Goal: Task Accomplishment & Management: Manage account settings

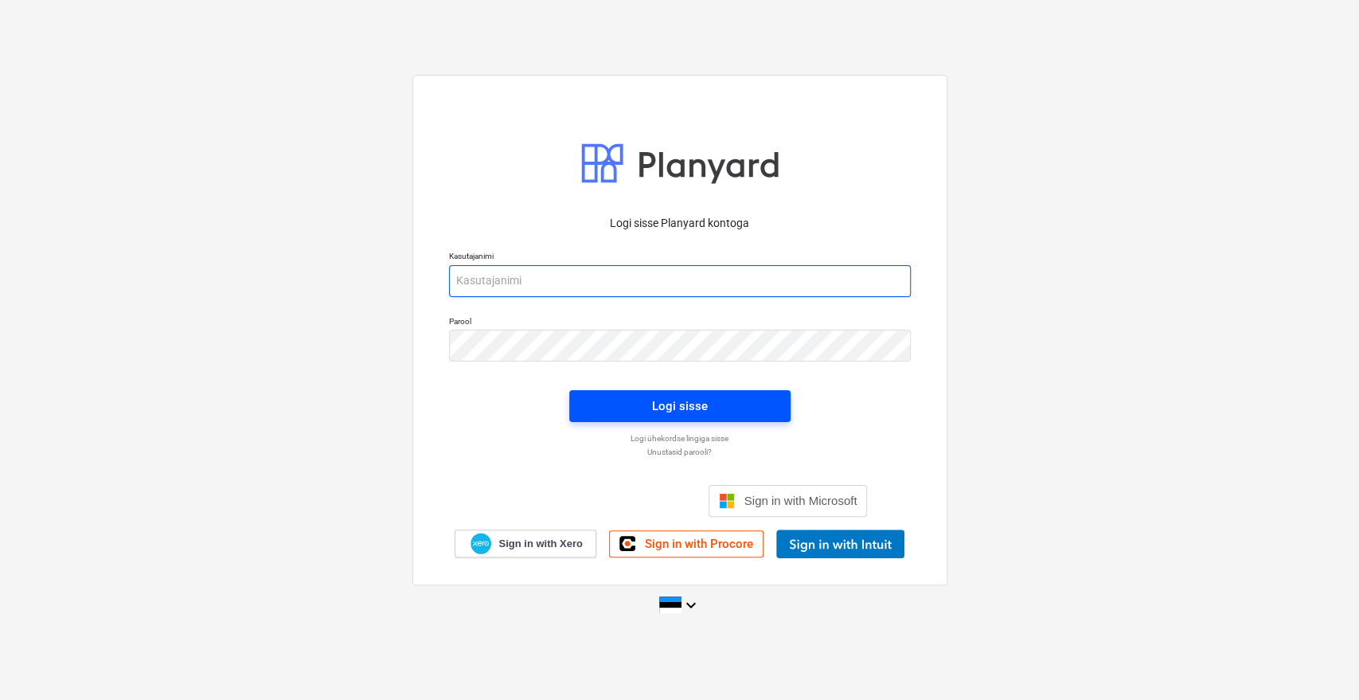
type input "[EMAIL_ADDRESS][DOMAIN_NAME]"
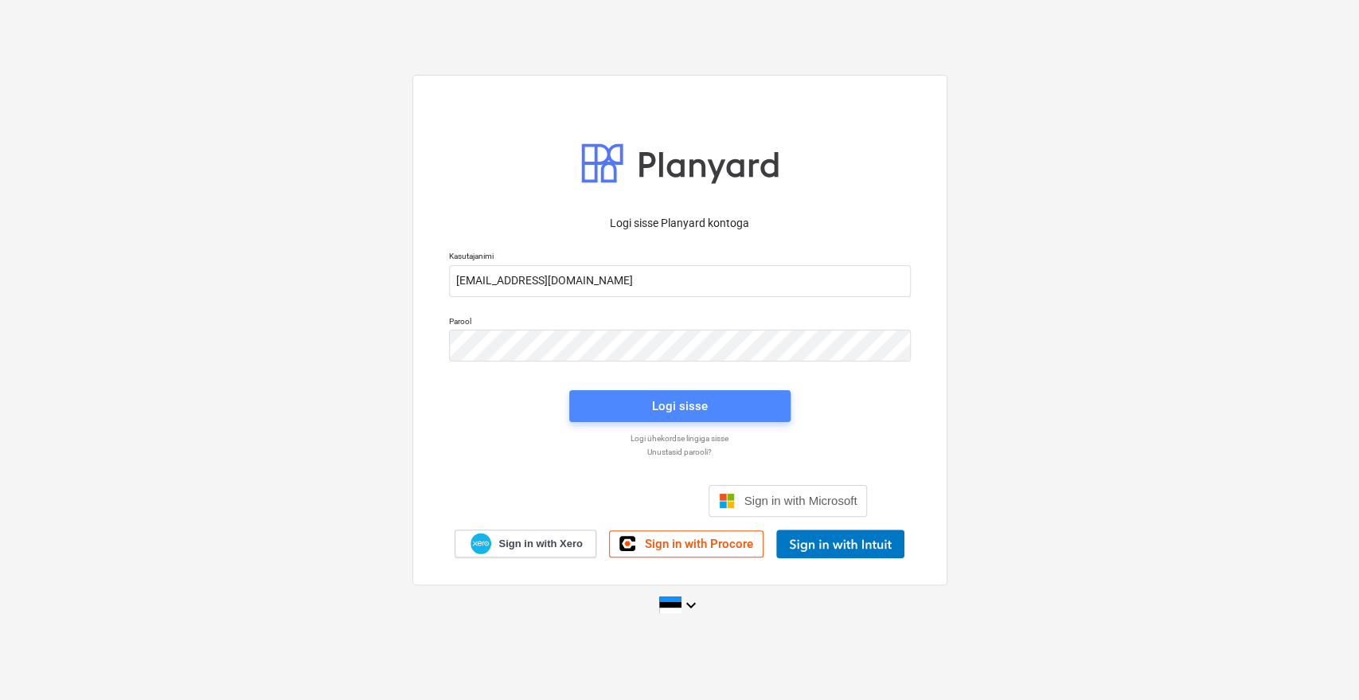
click at [686, 401] on div "Logi sisse" at bounding box center [680, 406] width 56 height 21
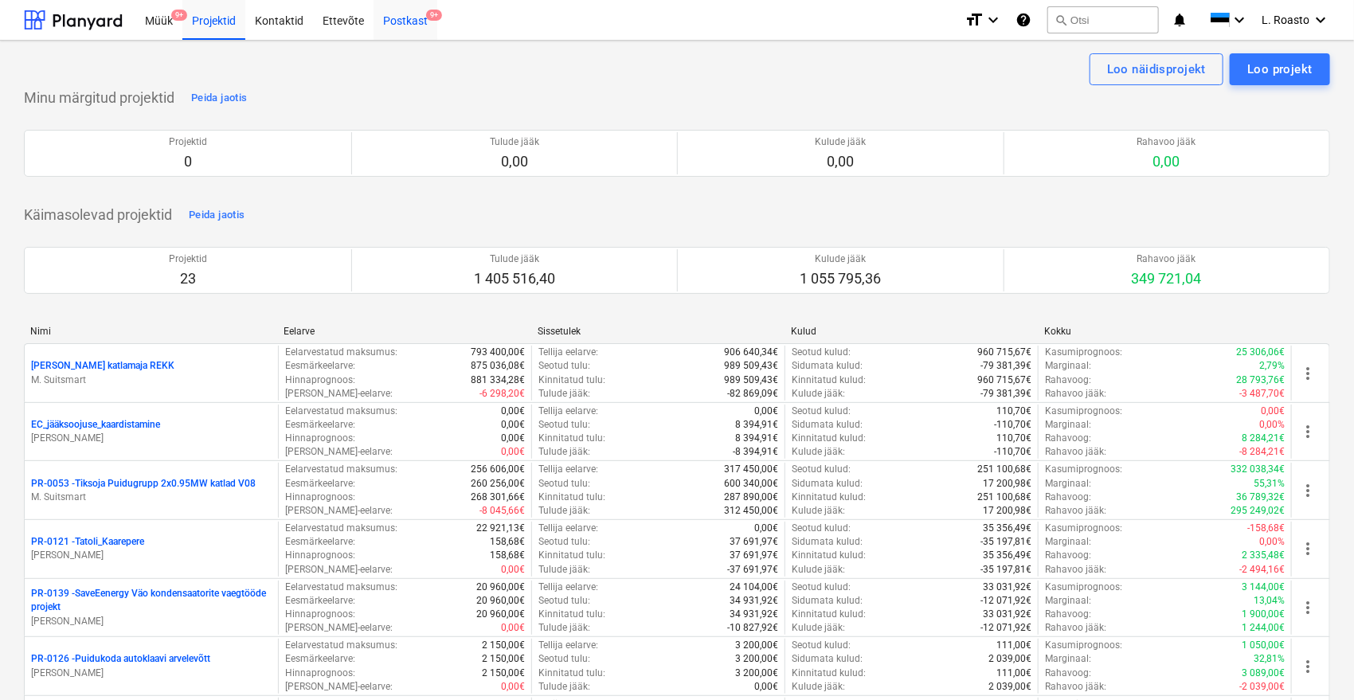
click at [406, 22] on div "Postkast 9+" at bounding box center [405, 19] width 64 height 41
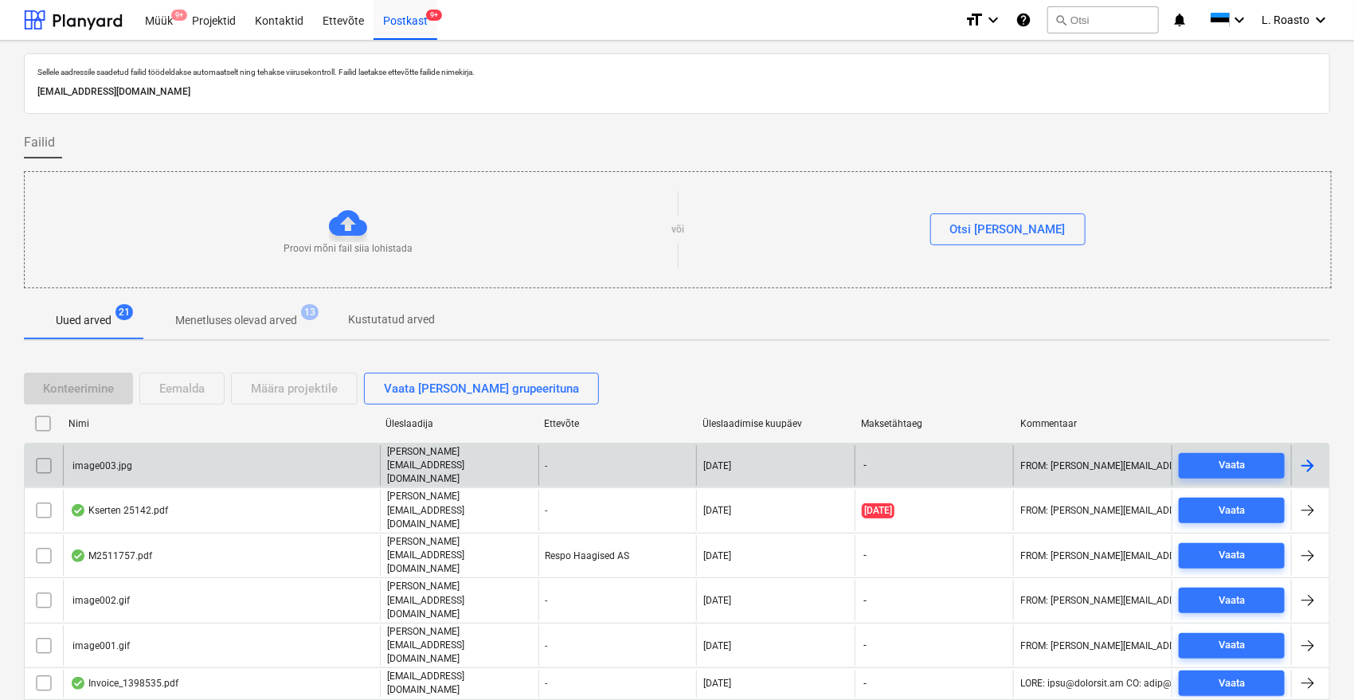
click at [47, 459] on input "checkbox" at bounding box center [43, 465] width 25 height 25
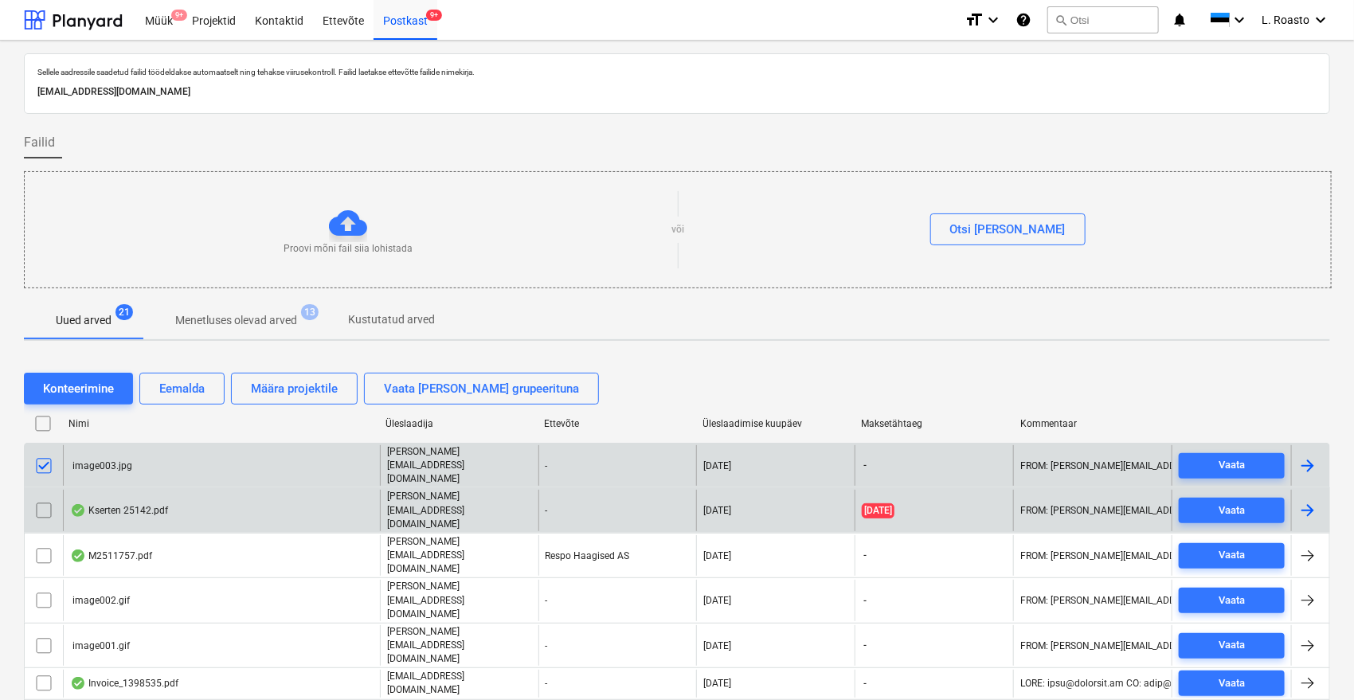
click at [45, 498] on input "checkbox" at bounding box center [43, 510] width 25 height 25
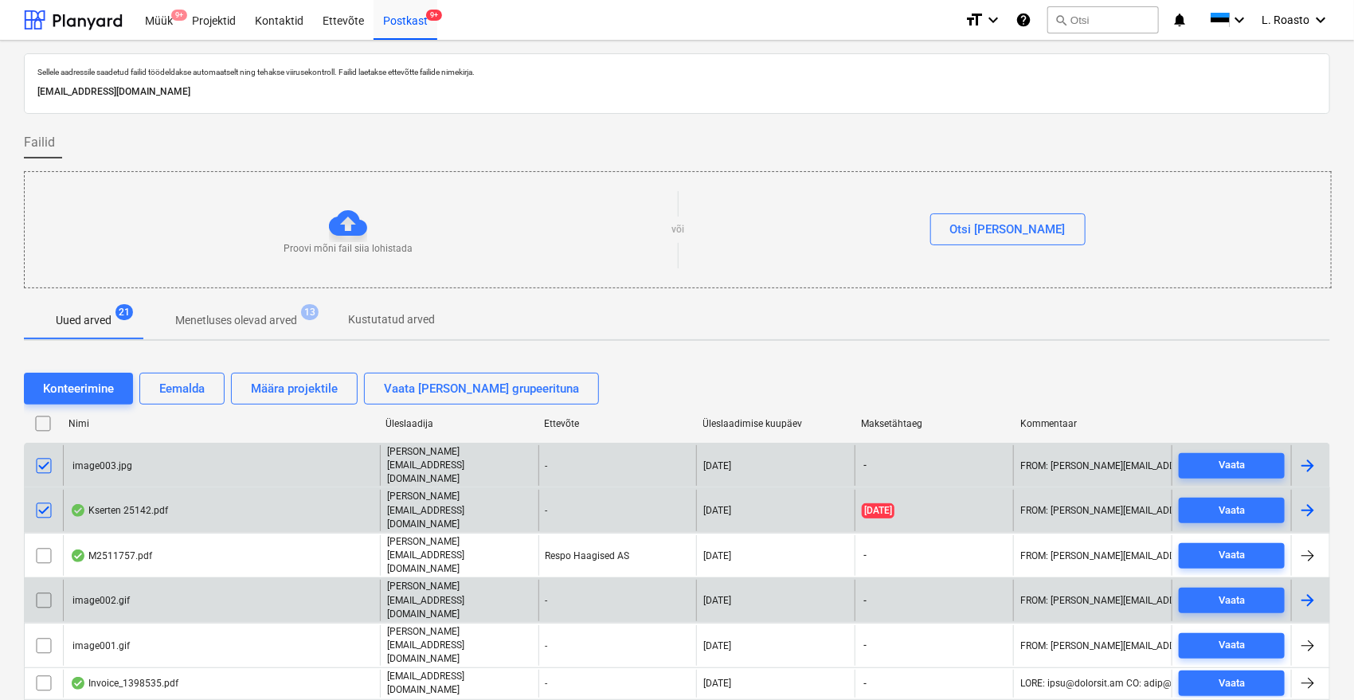
click at [44, 588] on input "checkbox" at bounding box center [43, 600] width 25 height 25
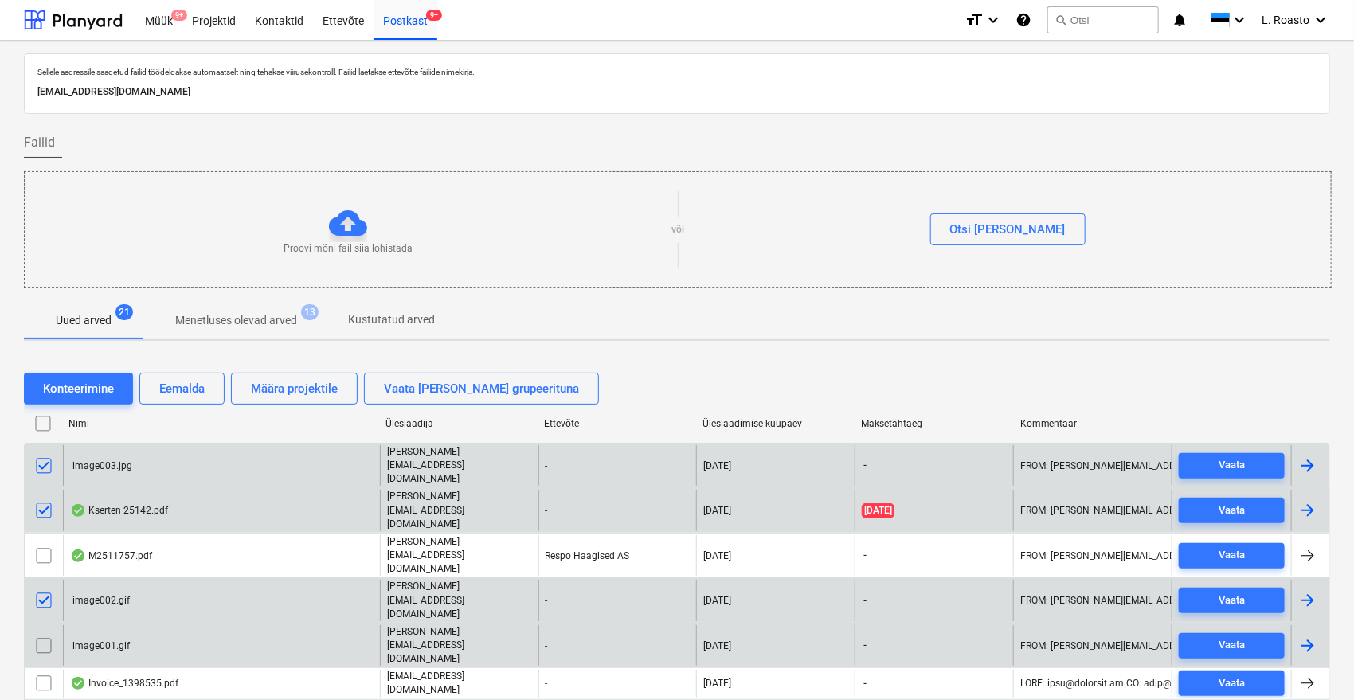
click at [41, 633] on input "checkbox" at bounding box center [43, 645] width 25 height 25
click at [197, 388] on div "Eemalda" at bounding box center [181, 388] width 45 height 21
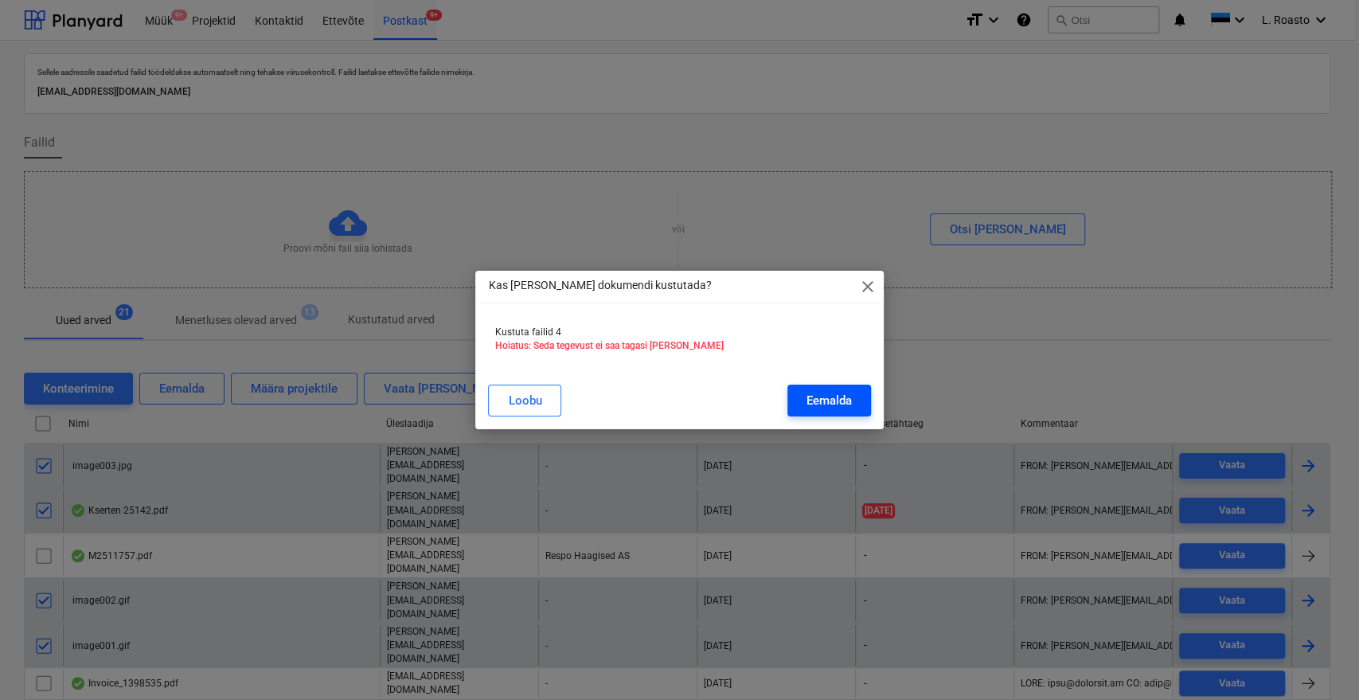
click at [829, 399] on div "Eemalda" at bounding box center [829, 400] width 45 height 21
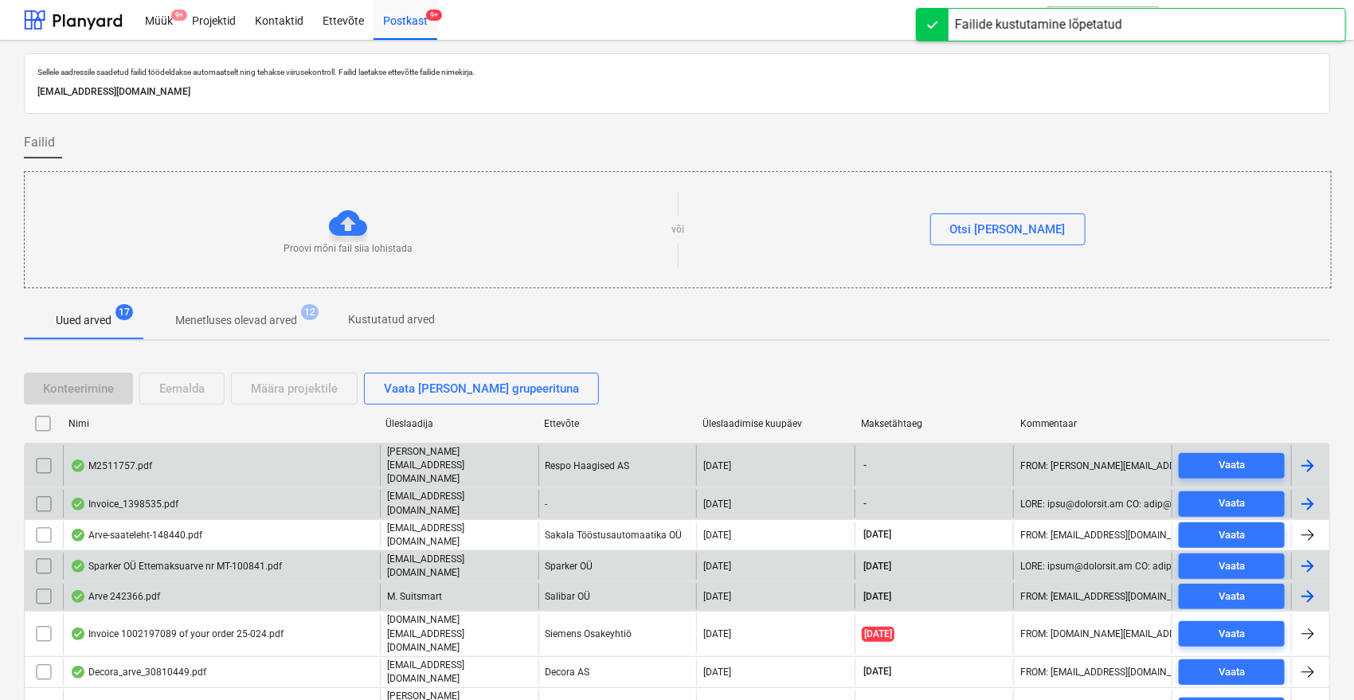
click at [189, 490] on div "Invoice_1398535.pdf" at bounding box center [221, 503] width 317 height 27
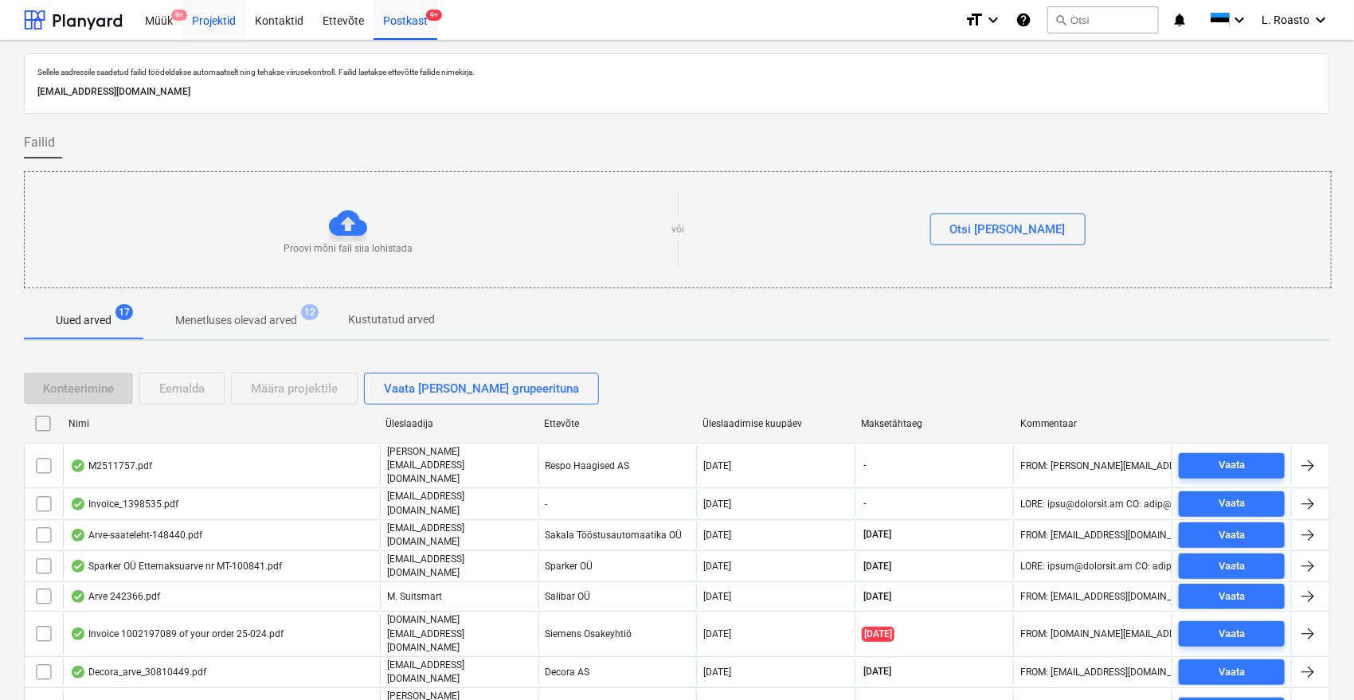
click at [219, 25] on div "Projektid" at bounding box center [213, 19] width 63 height 41
